Goal: Transaction & Acquisition: Subscribe to service/newsletter

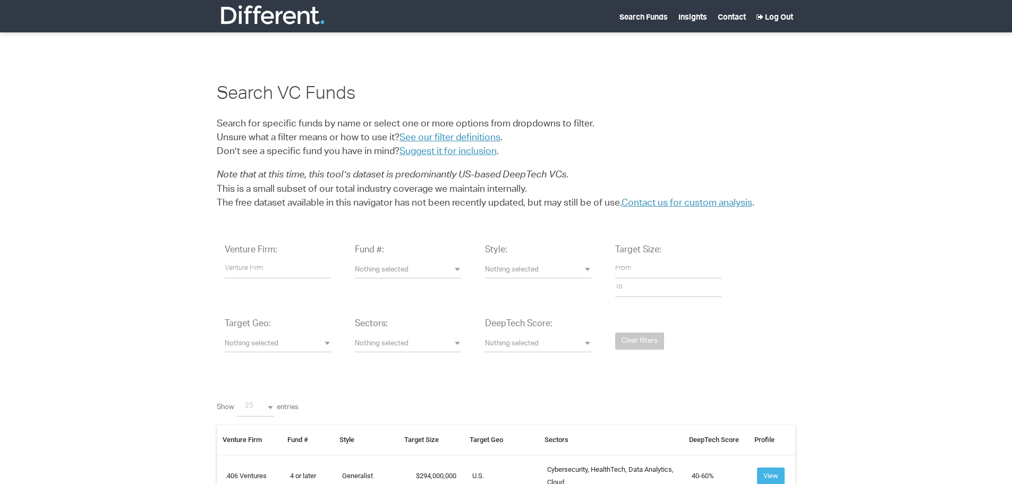
select select
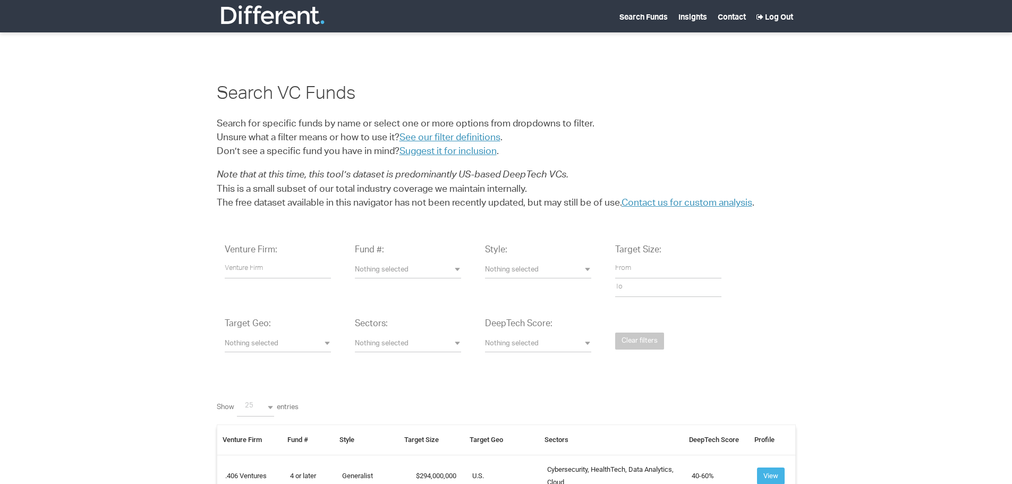
select select "25"
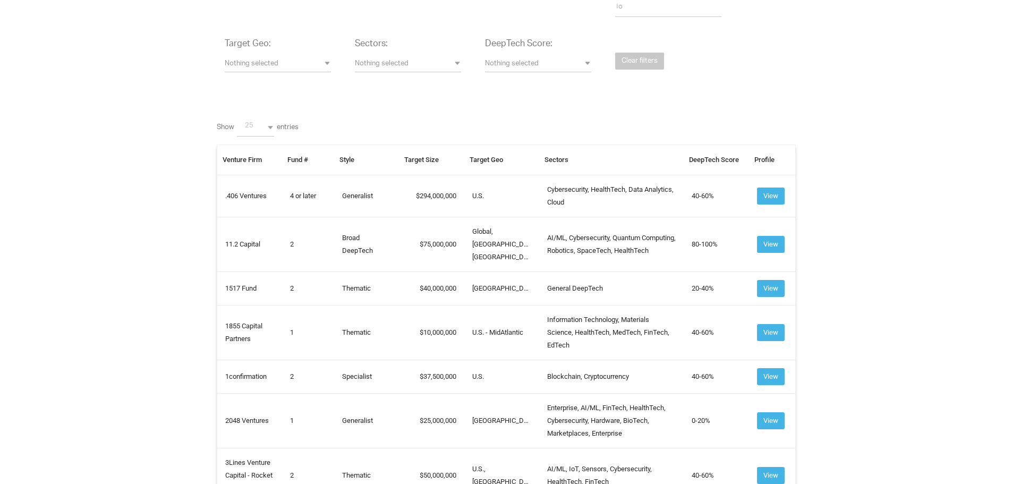
scroll to position [266, 0]
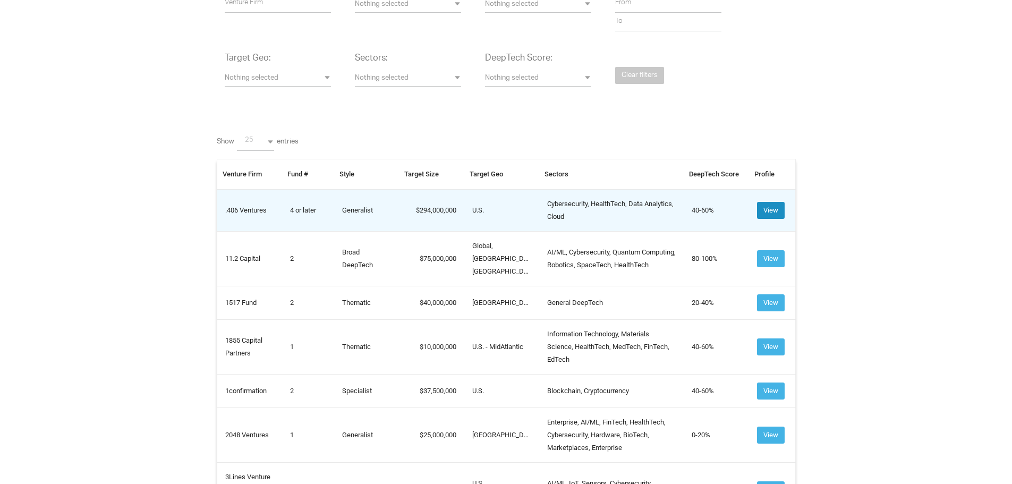
click at [768, 207] on button "View" at bounding box center [771, 210] width 28 height 17
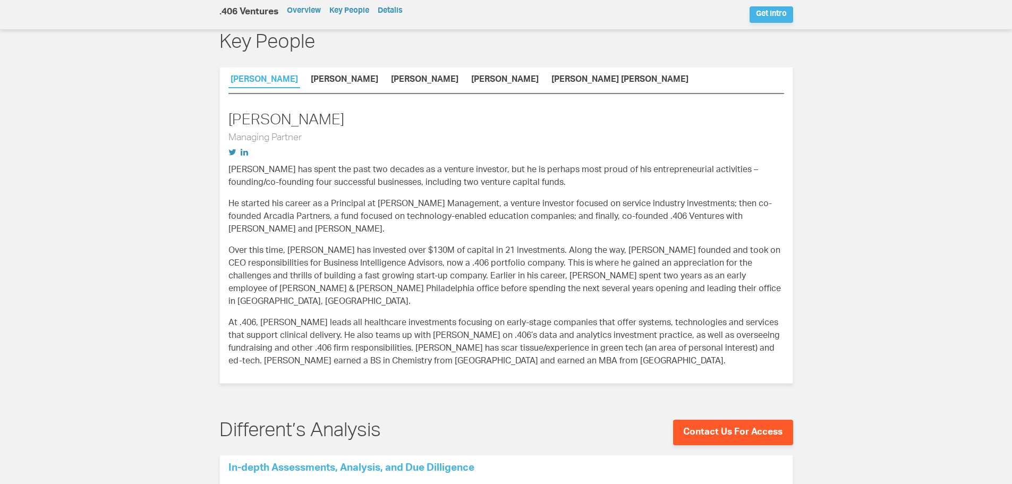
scroll to position [690, 0]
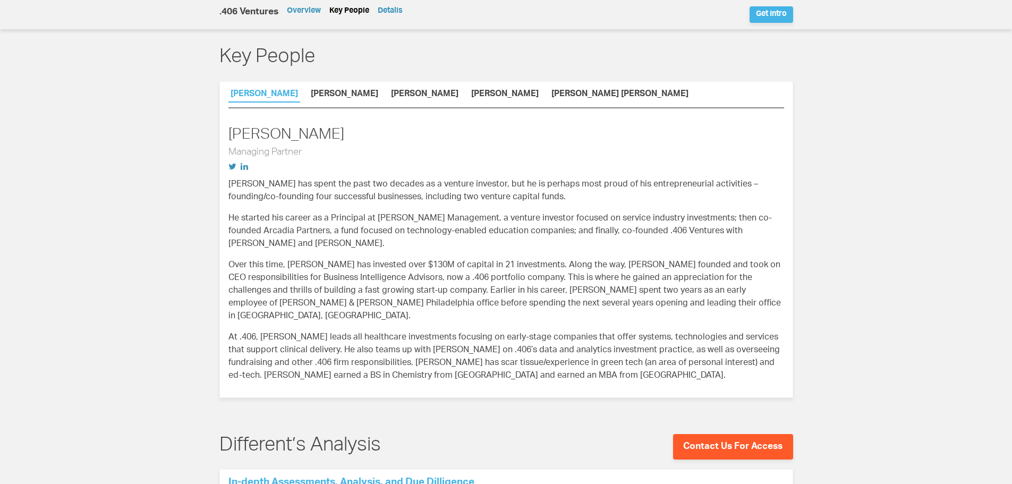
click at [360, 10] on link "Key People" at bounding box center [349, 10] width 40 height 7
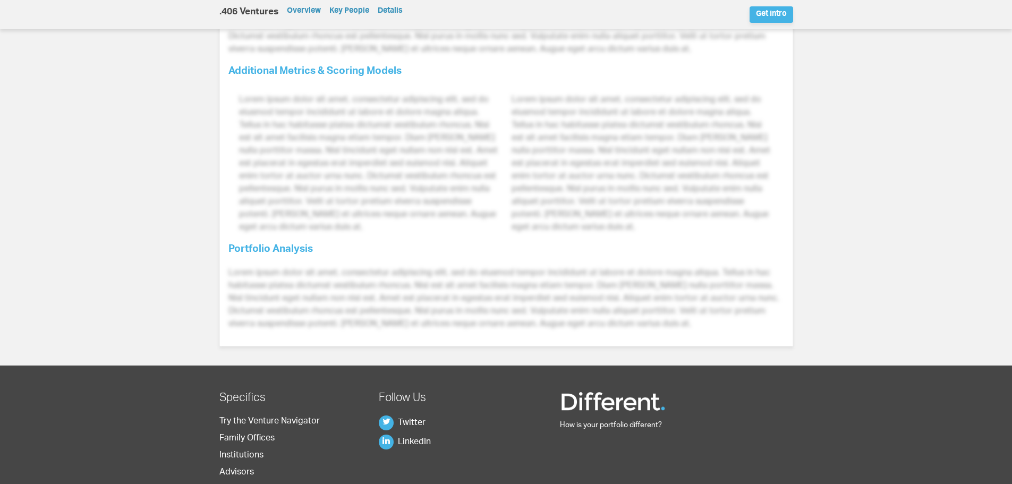
scroll to position [1275, 0]
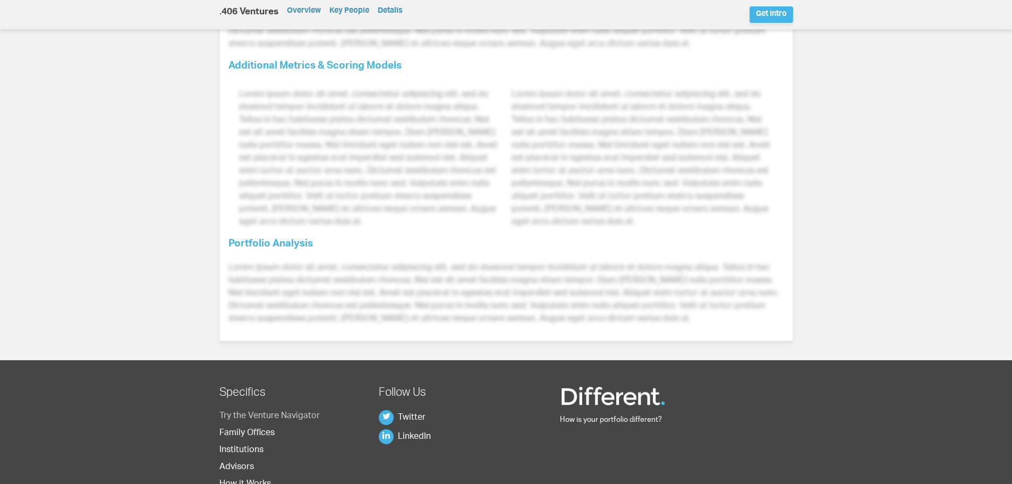
click at [277, 412] on link "Try the Venture Navigator" at bounding box center [269, 416] width 100 height 8
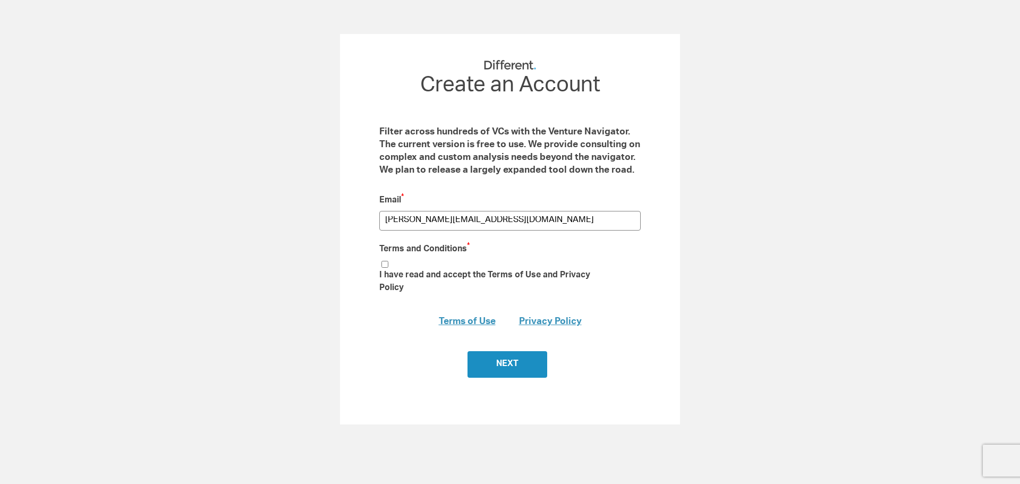
click at [493, 359] on input "Next" at bounding box center [507, 364] width 80 height 27
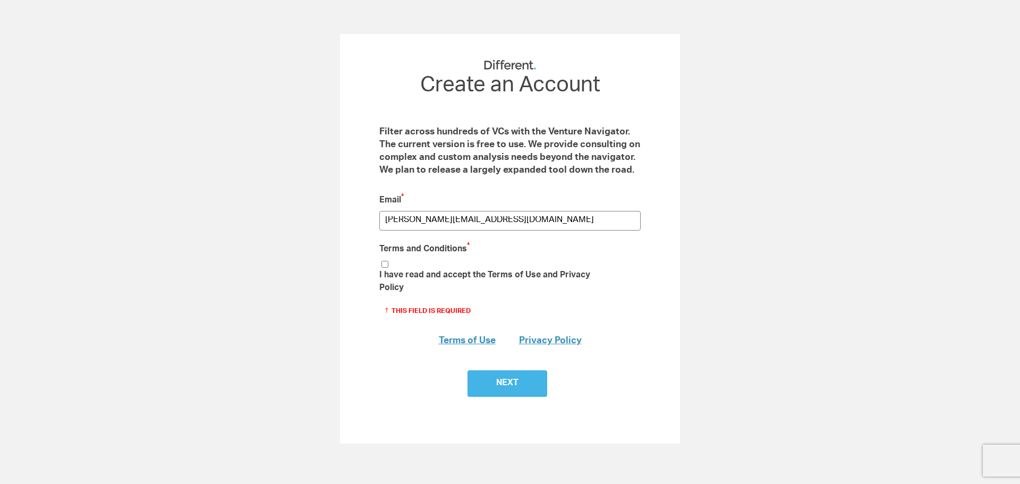
click at [383, 265] on input "I have read and accept the Terms of Use and Privacy Policy" at bounding box center [384, 264] width 7 height 7
checkbox input "true"
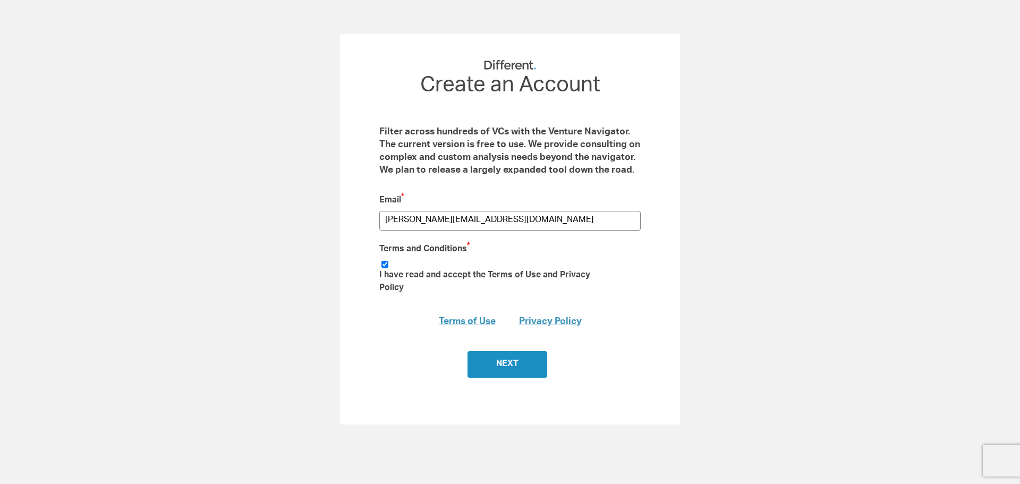
click at [511, 352] on input "Next" at bounding box center [507, 364] width 80 height 27
type input "Submit"
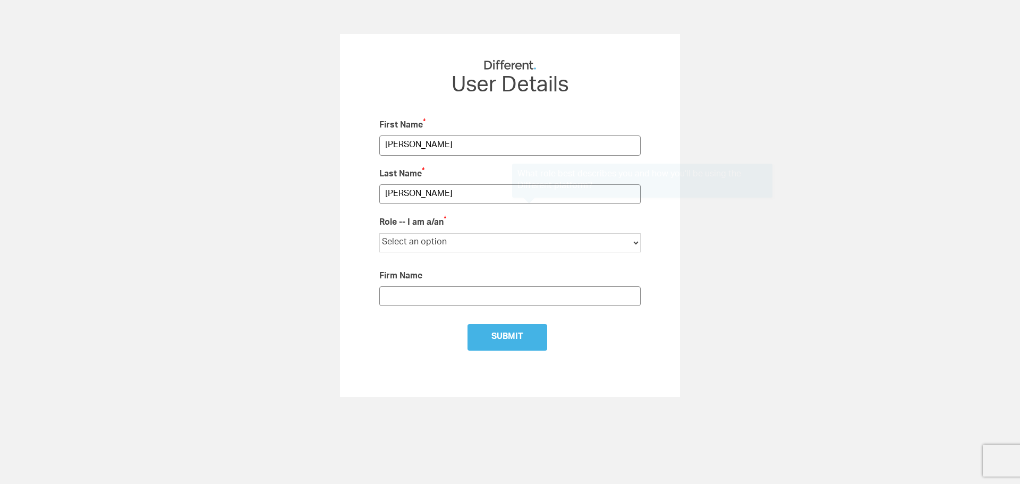
click at [636, 243] on select "Select an option Institutional LP Individual Investor Family Office Financial A…" at bounding box center [509, 242] width 261 height 19
click at [723, 263] on div "RM_Stats 7661 Create an Account Filter across hundreds of VCs with the Venture …" at bounding box center [510, 215] width 1020 height 363
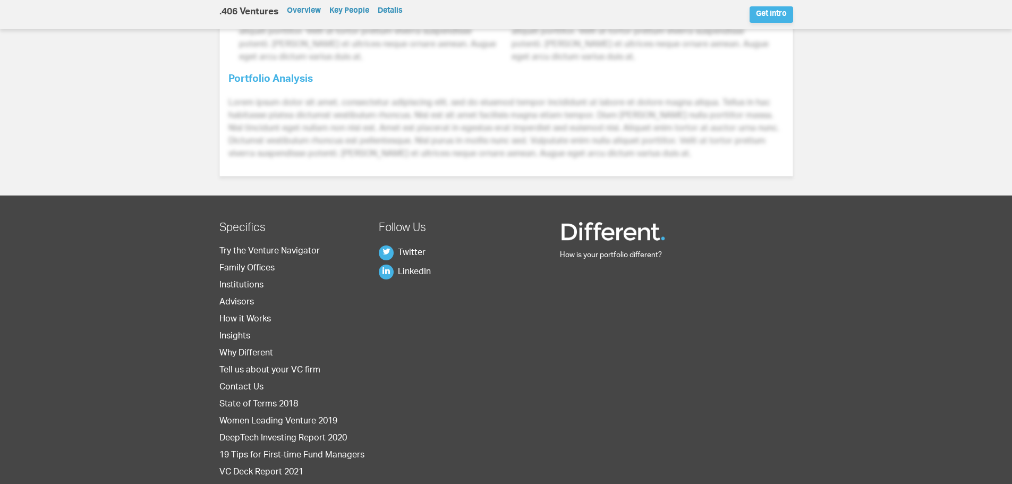
scroll to position [1441, 0]
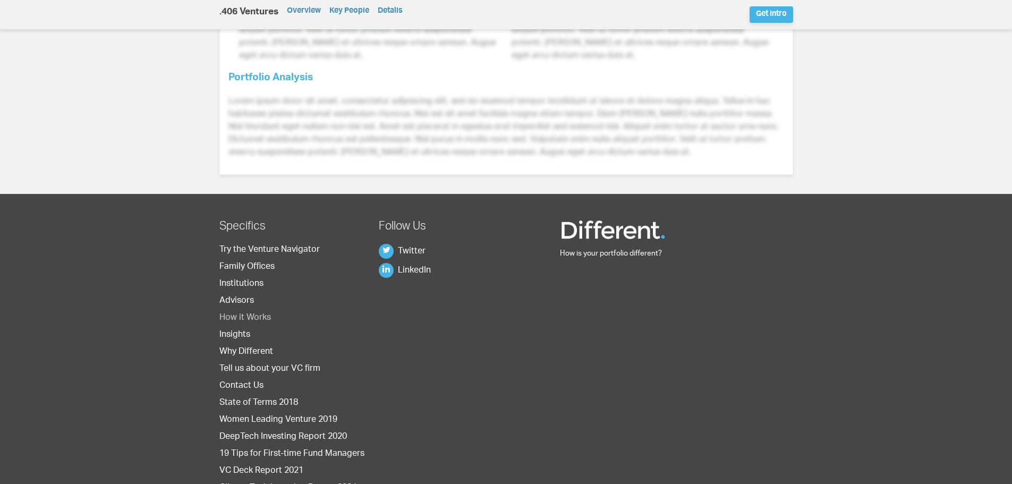
click at [255, 314] on link "How it Works" at bounding box center [245, 318] width 52 height 8
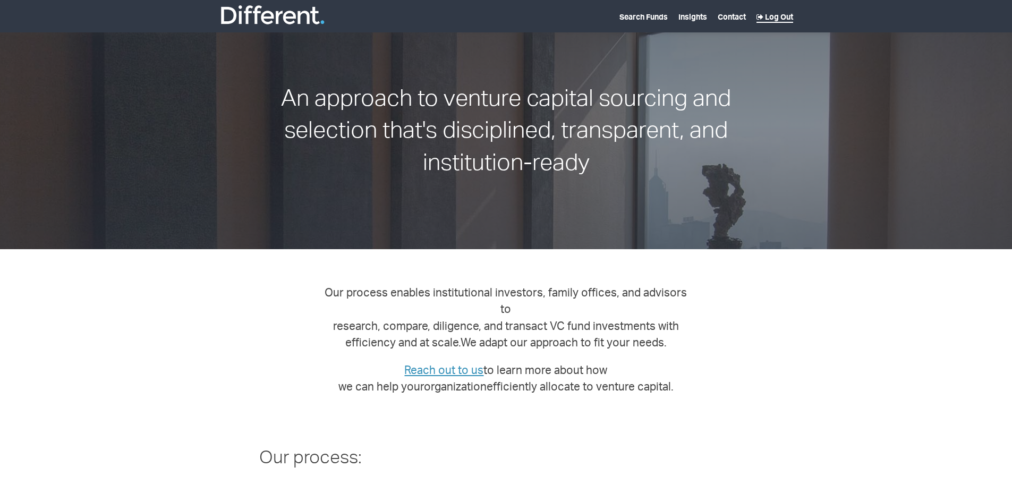
click at [780, 16] on link "Log Out" at bounding box center [774, 18] width 37 height 8
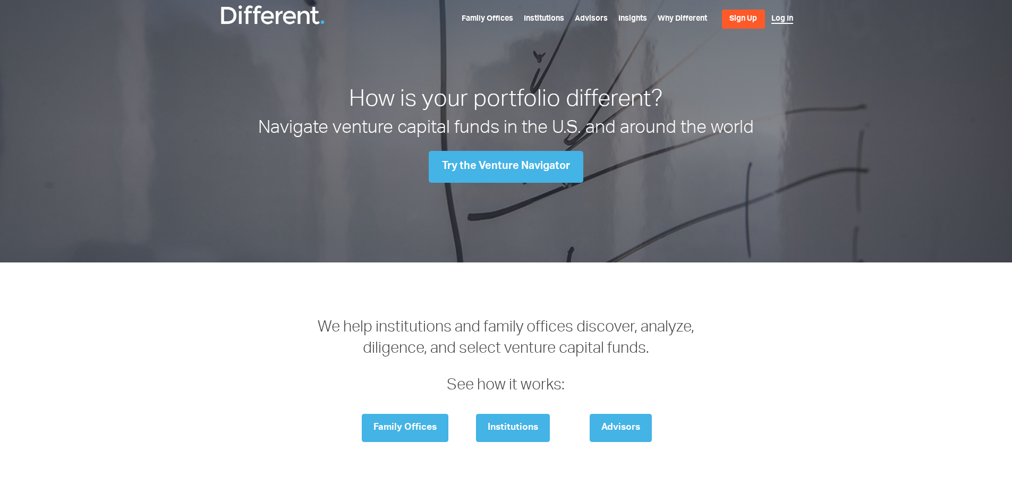
click at [777, 20] on link "Log In" at bounding box center [782, 19] width 22 height 8
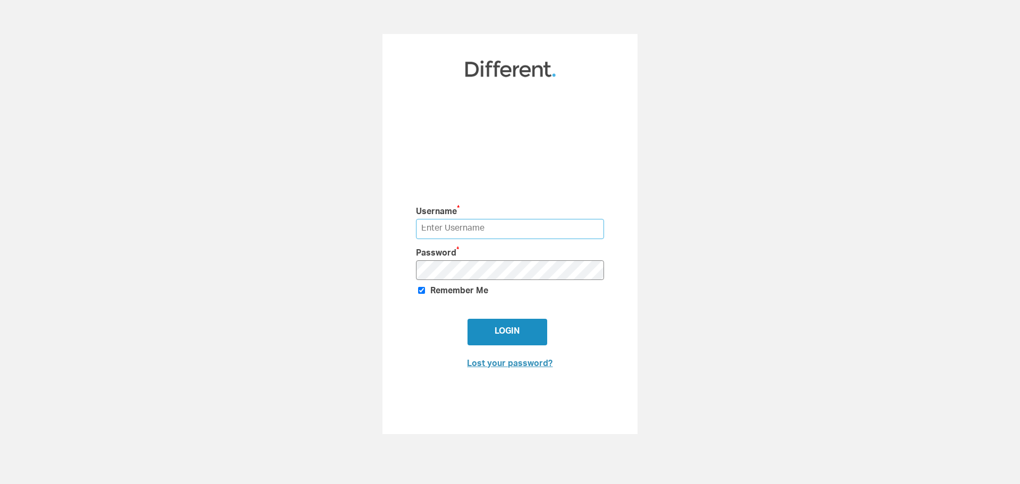
type input "[PERSON_NAME][EMAIL_ADDRESS][DOMAIN_NAME]"
click at [507, 332] on input "Login" at bounding box center [507, 332] width 80 height 27
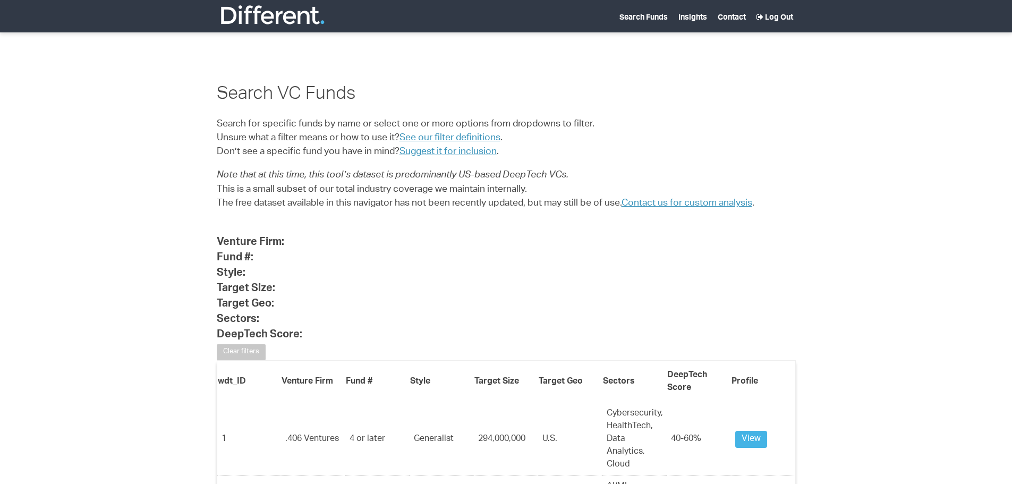
select select "25"
select select
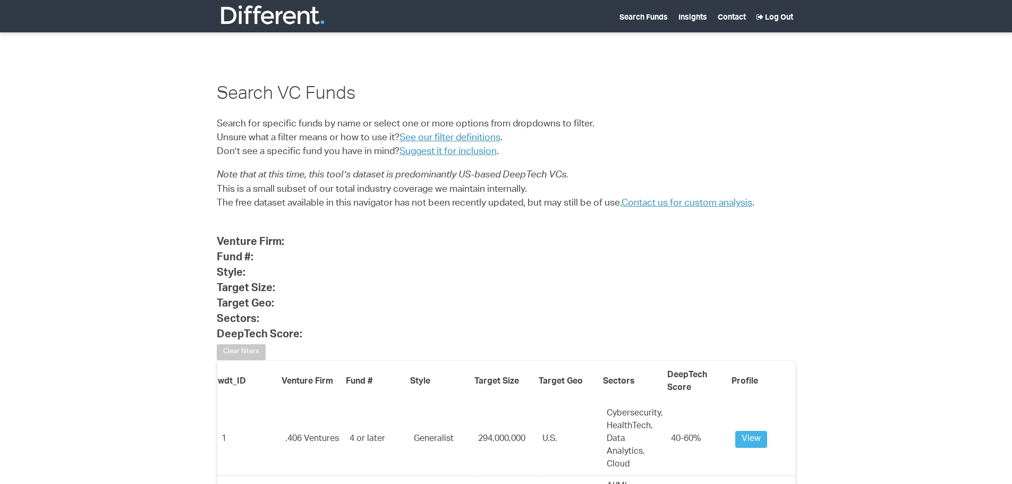
select select
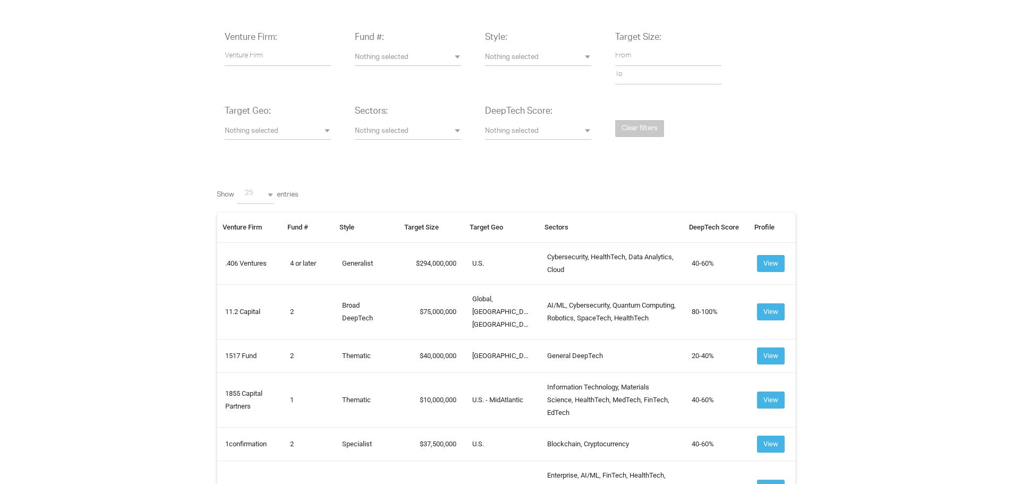
scroll to position [266, 0]
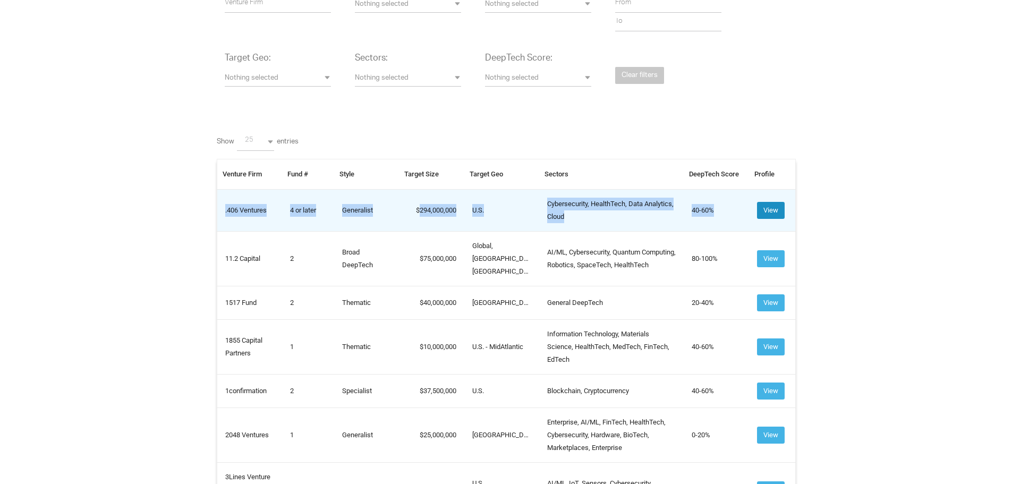
drag, startPoint x: 223, startPoint y: 203, endPoint x: 776, endPoint y: 216, distance: 553.1
click at [776, 216] on tr ".406 Ventures 4 or later Generalist 294,000,000 U.S. Cybersecurity, HealthTech,…" at bounding box center [506, 210] width 578 height 42
copy tr ".406 Ventures 4 or later Generalist 294,000,000 U.S. Cybersecurity, HealthTech,…"
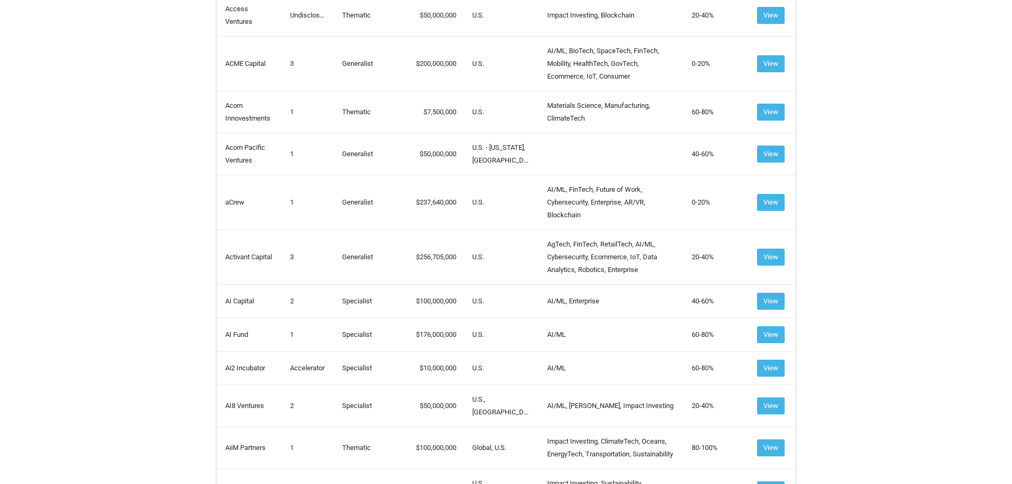
scroll to position [903, 0]
